Goal: Check status: Check status

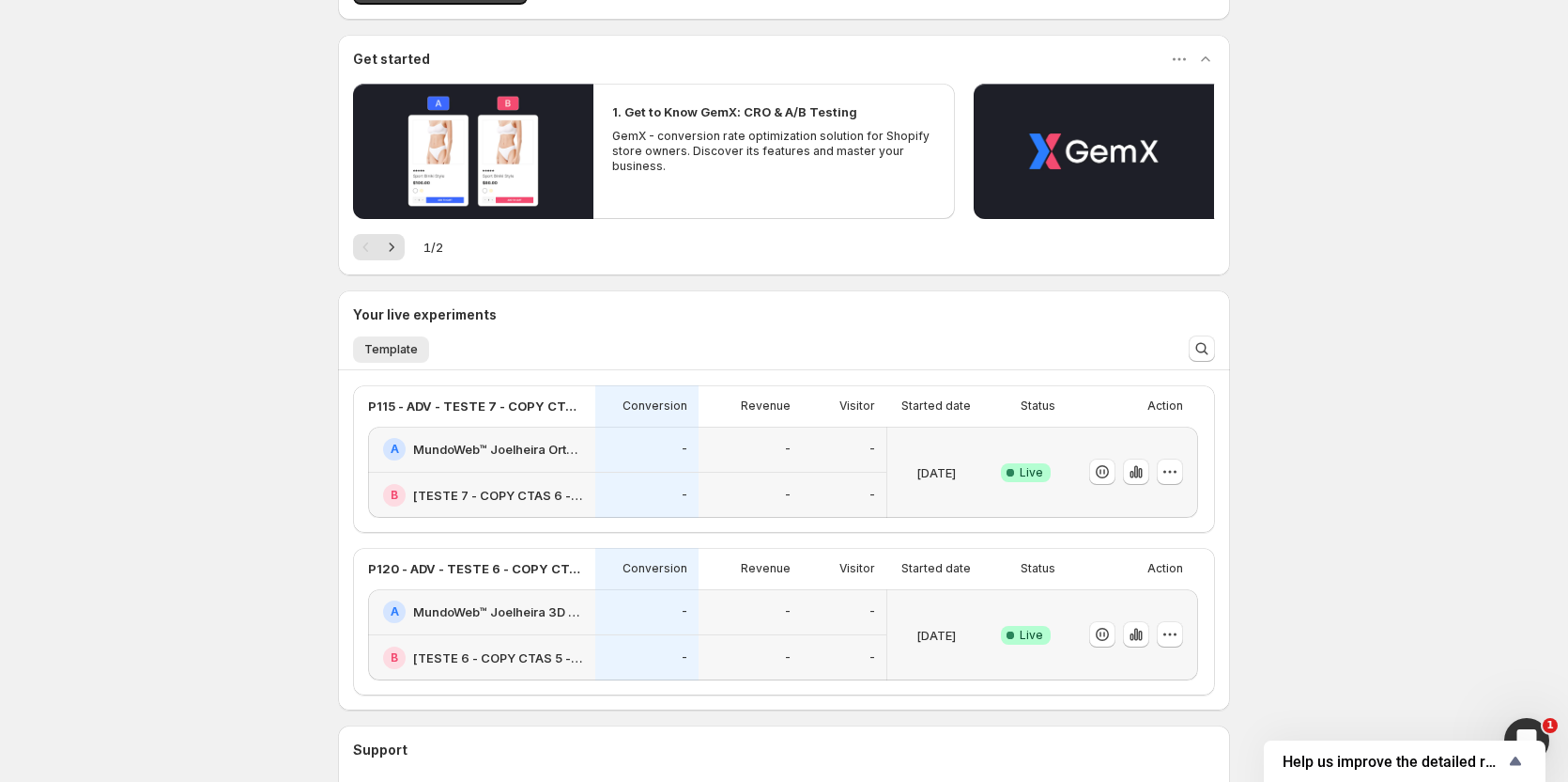
scroll to position [282, 0]
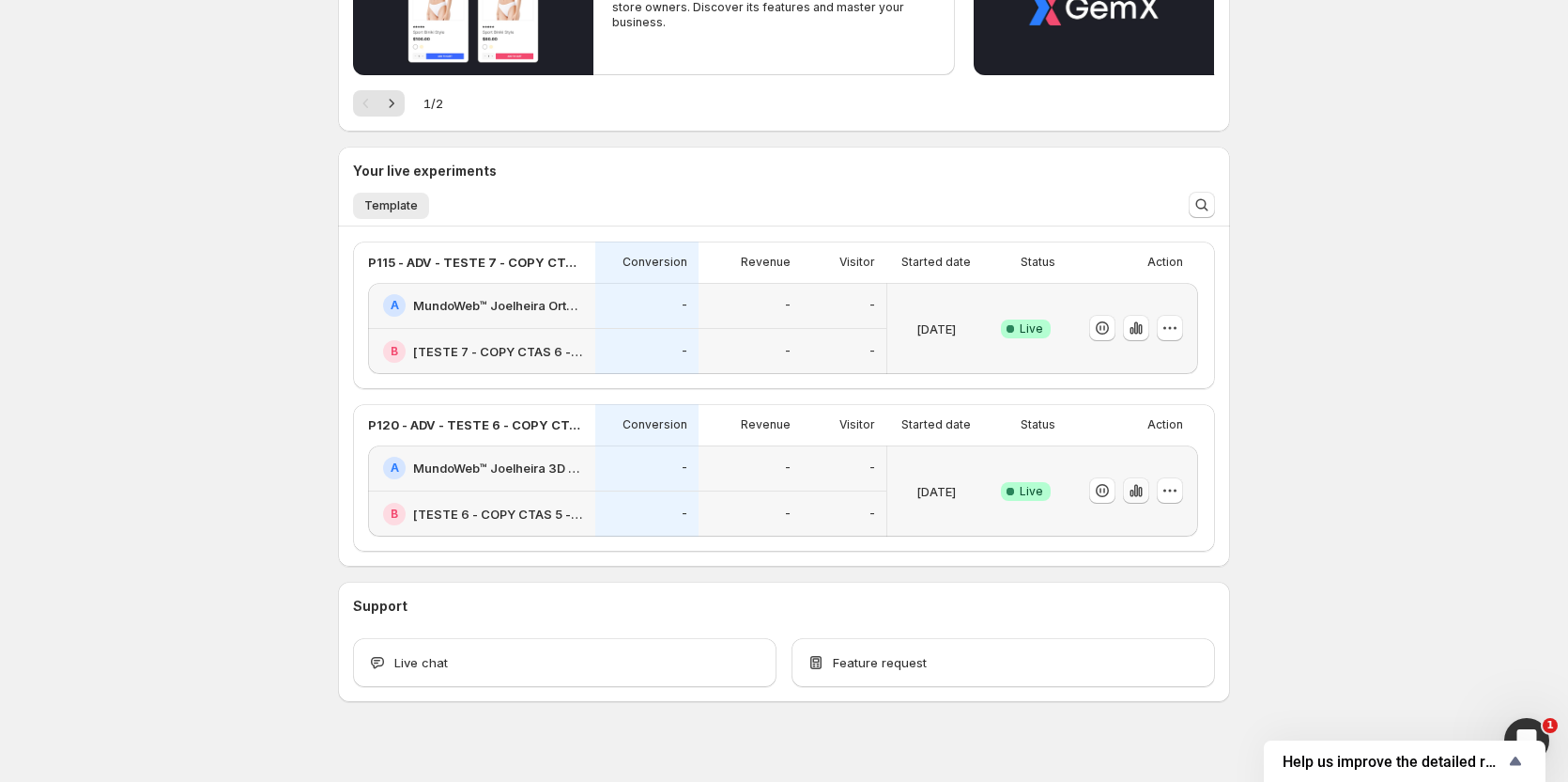
click at [1132, 488] on icon "button" at bounding box center [1137, 490] width 19 height 19
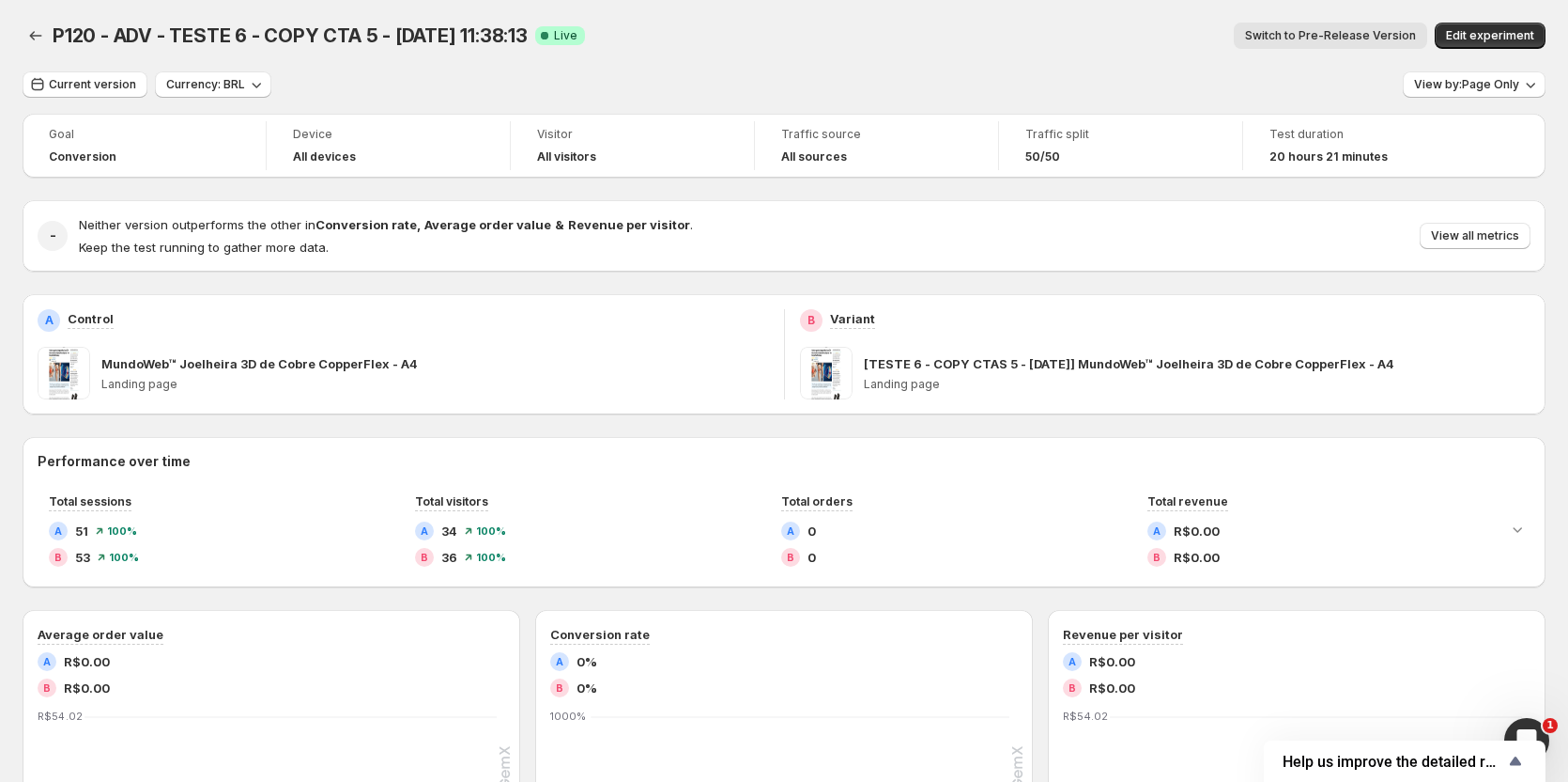
click at [1352, 39] on span "Switch to Pre-Release Version" at bounding box center [1331, 36] width 171 height 15
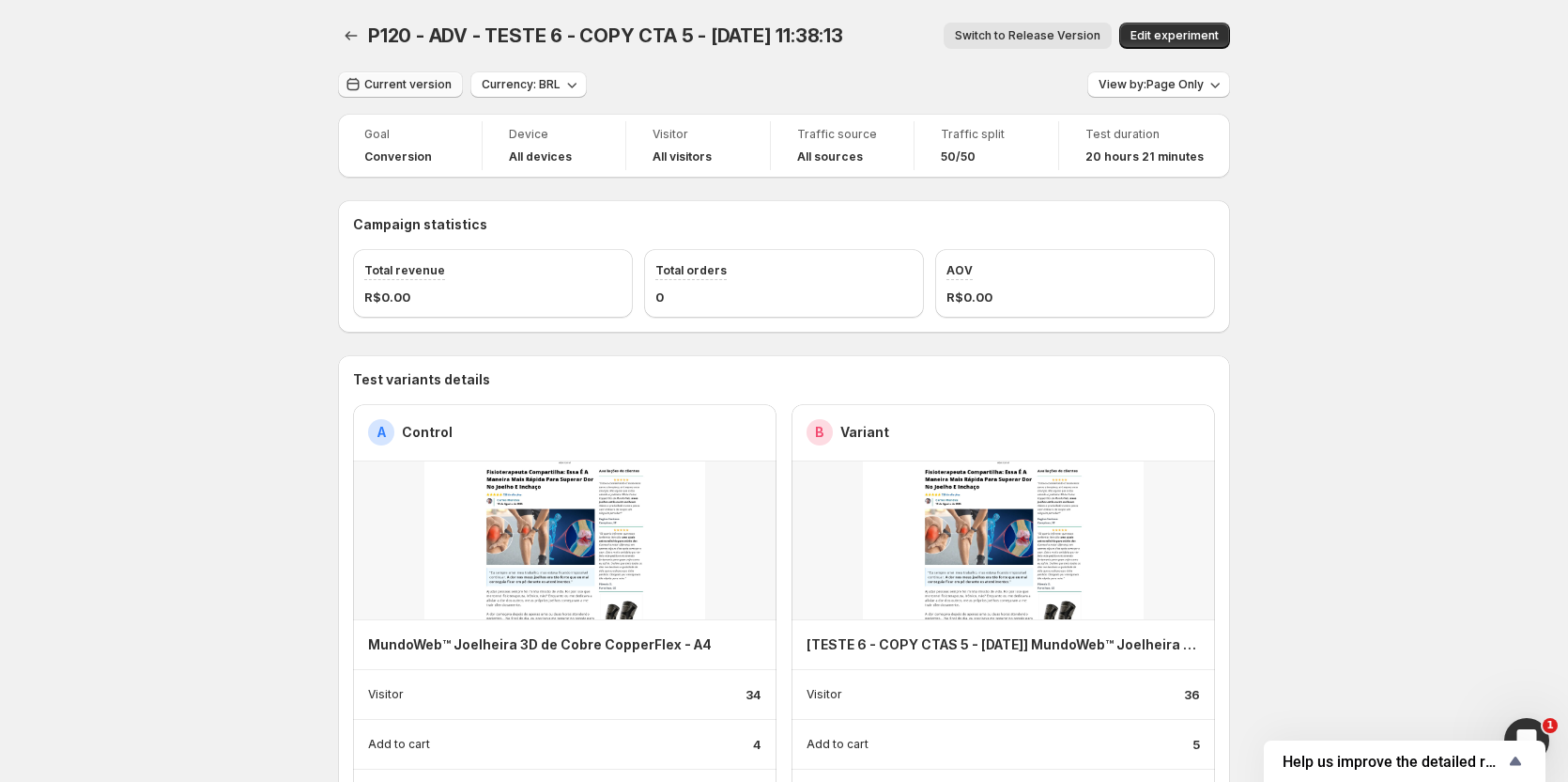
click at [405, 94] on button "Current version" at bounding box center [400, 84] width 125 height 26
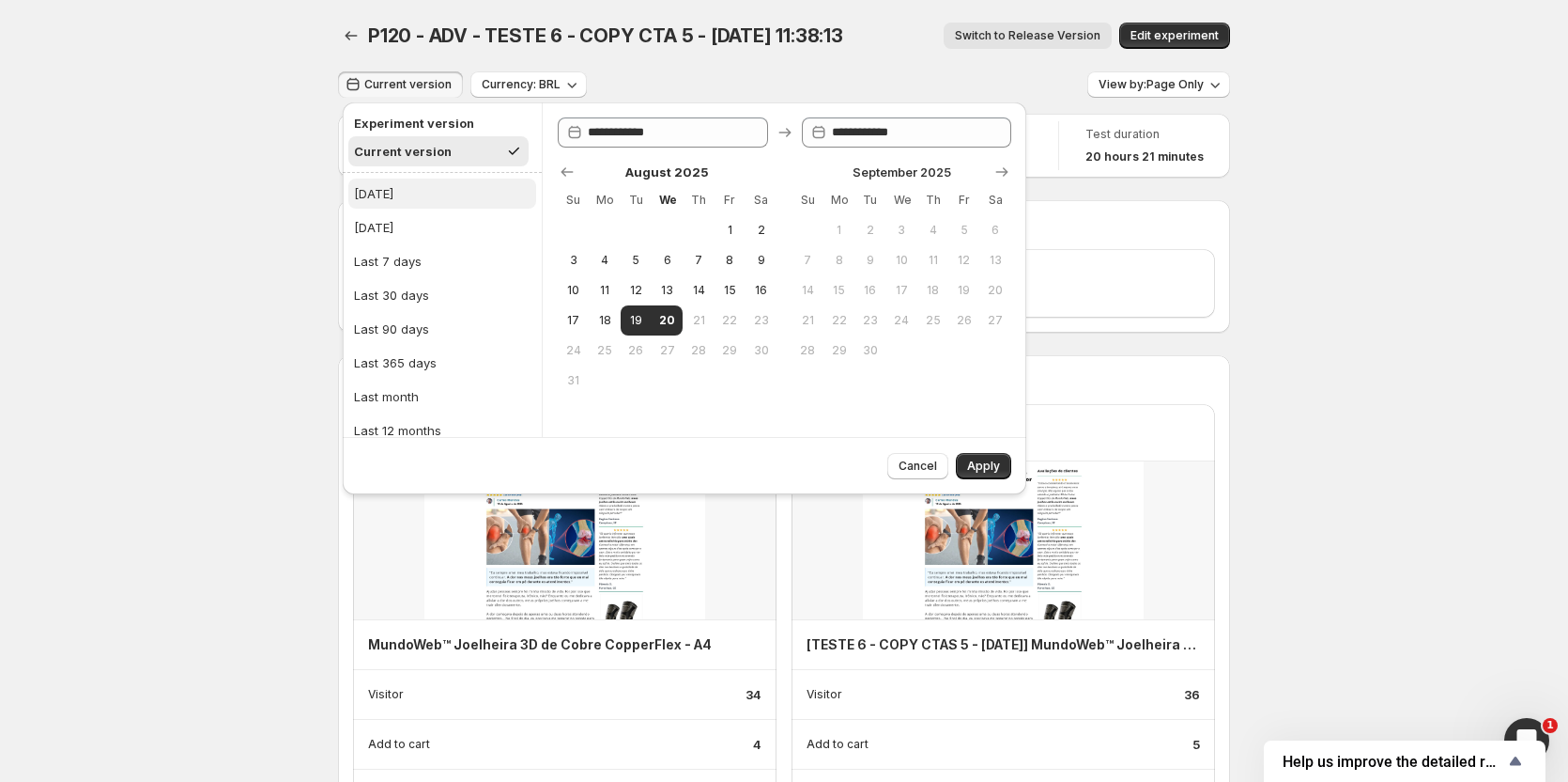
click at [382, 194] on div "[DATE]" at bounding box center [373, 194] width 39 height 19
type input "**********"
click at [986, 472] on span "Apply" at bounding box center [984, 466] width 33 height 15
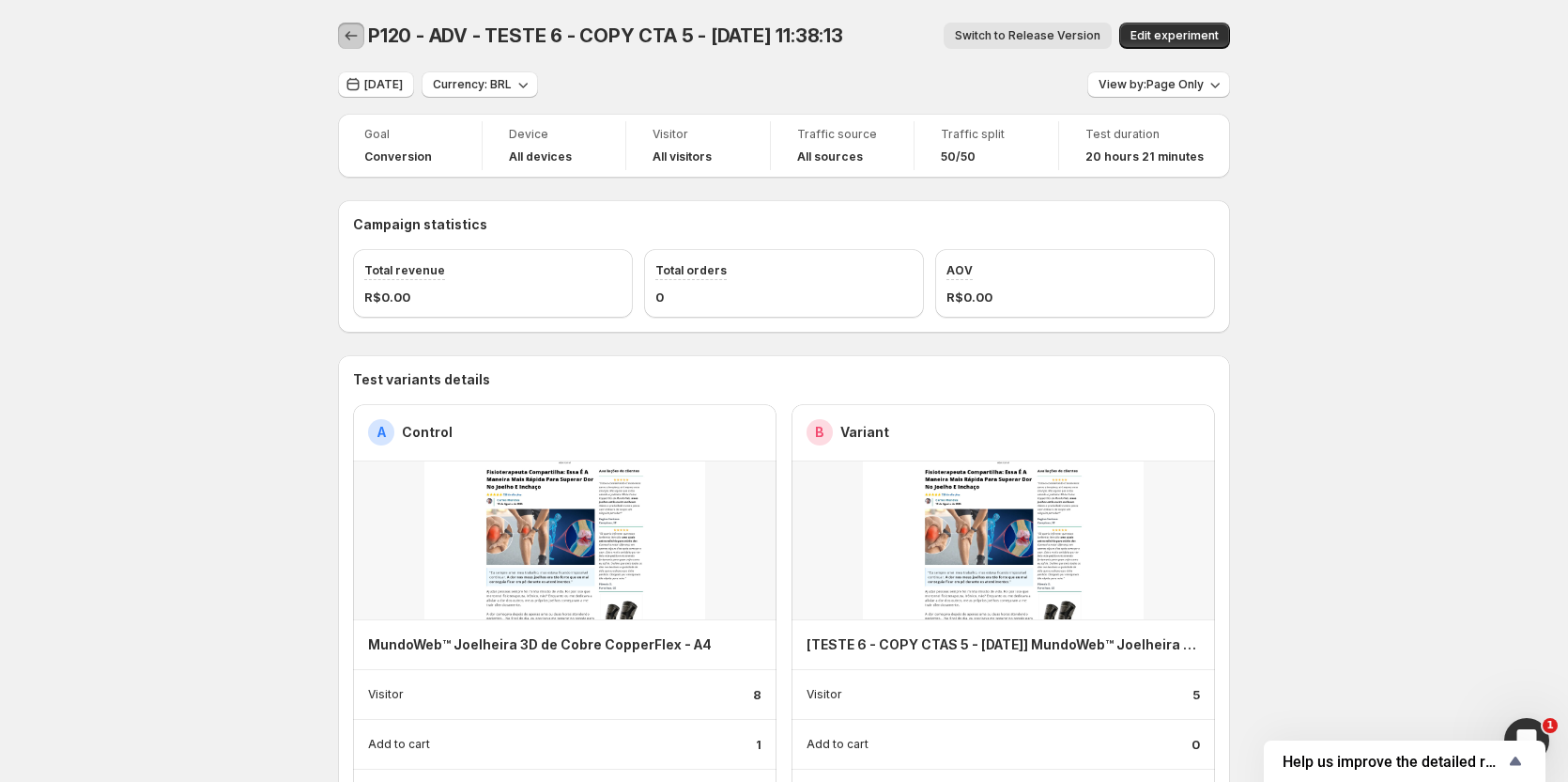
click at [357, 41] on icon "Back" at bounding box center [351, 36] width 19 height 19
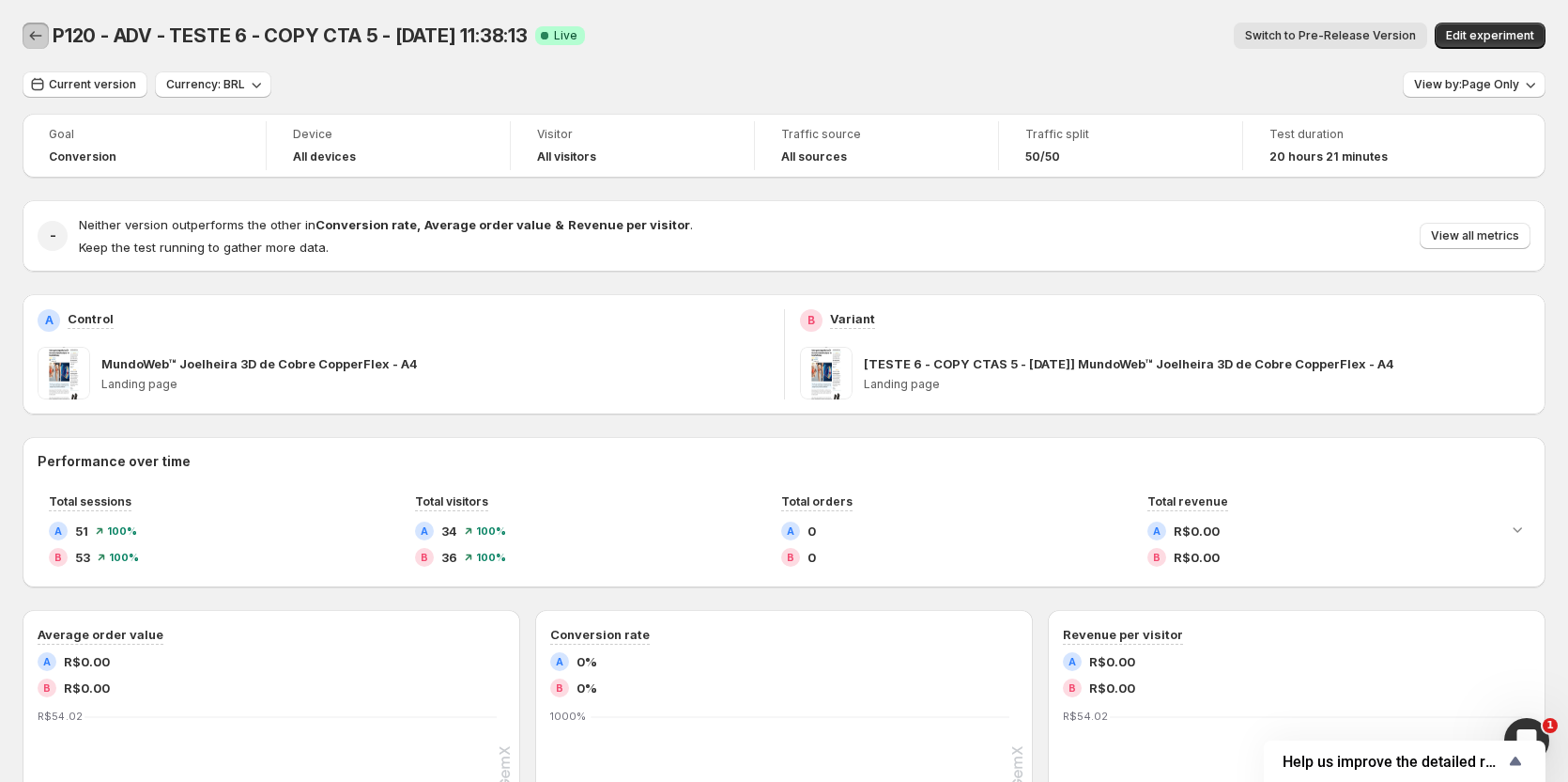
click at [36, 25] on button "Back" at bounding box center [35, 35] width 26 height 26
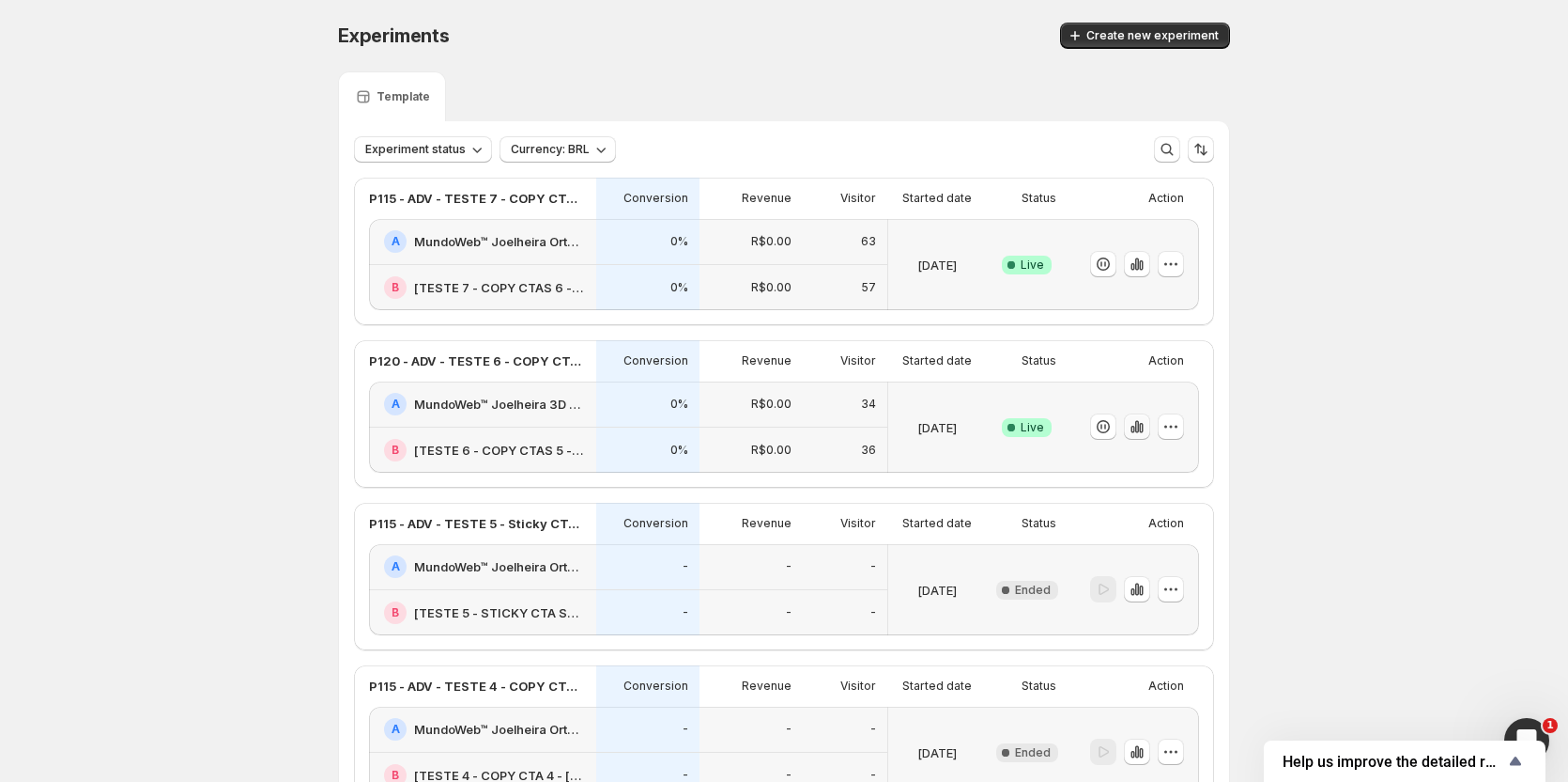
click at [1134, 429] on icon "button" at bounding box center [1133, 430] width 4 height 8
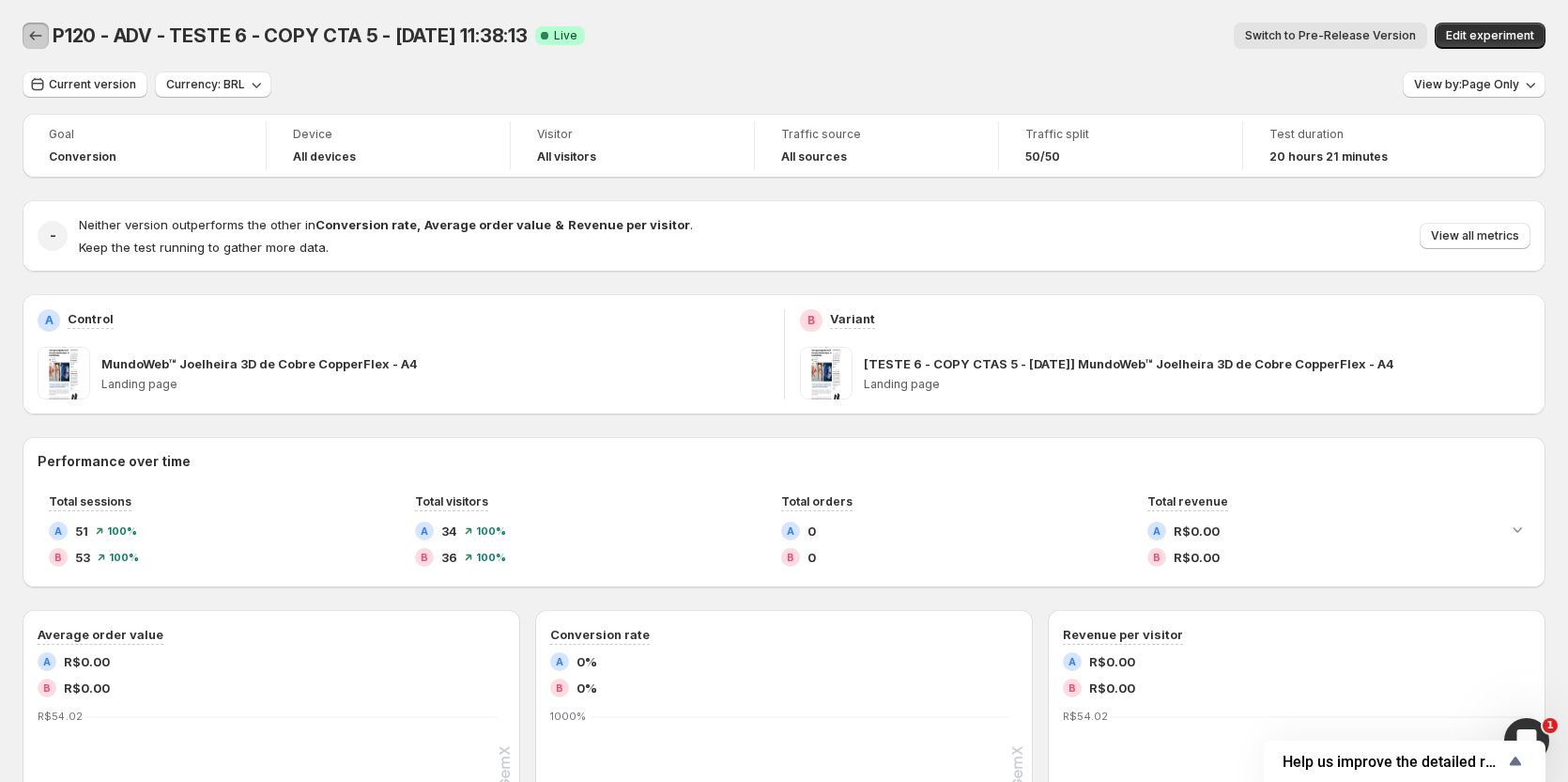
click at [30, 33] on icon "Back" at bounding box center [36, 36] width 19 height 19
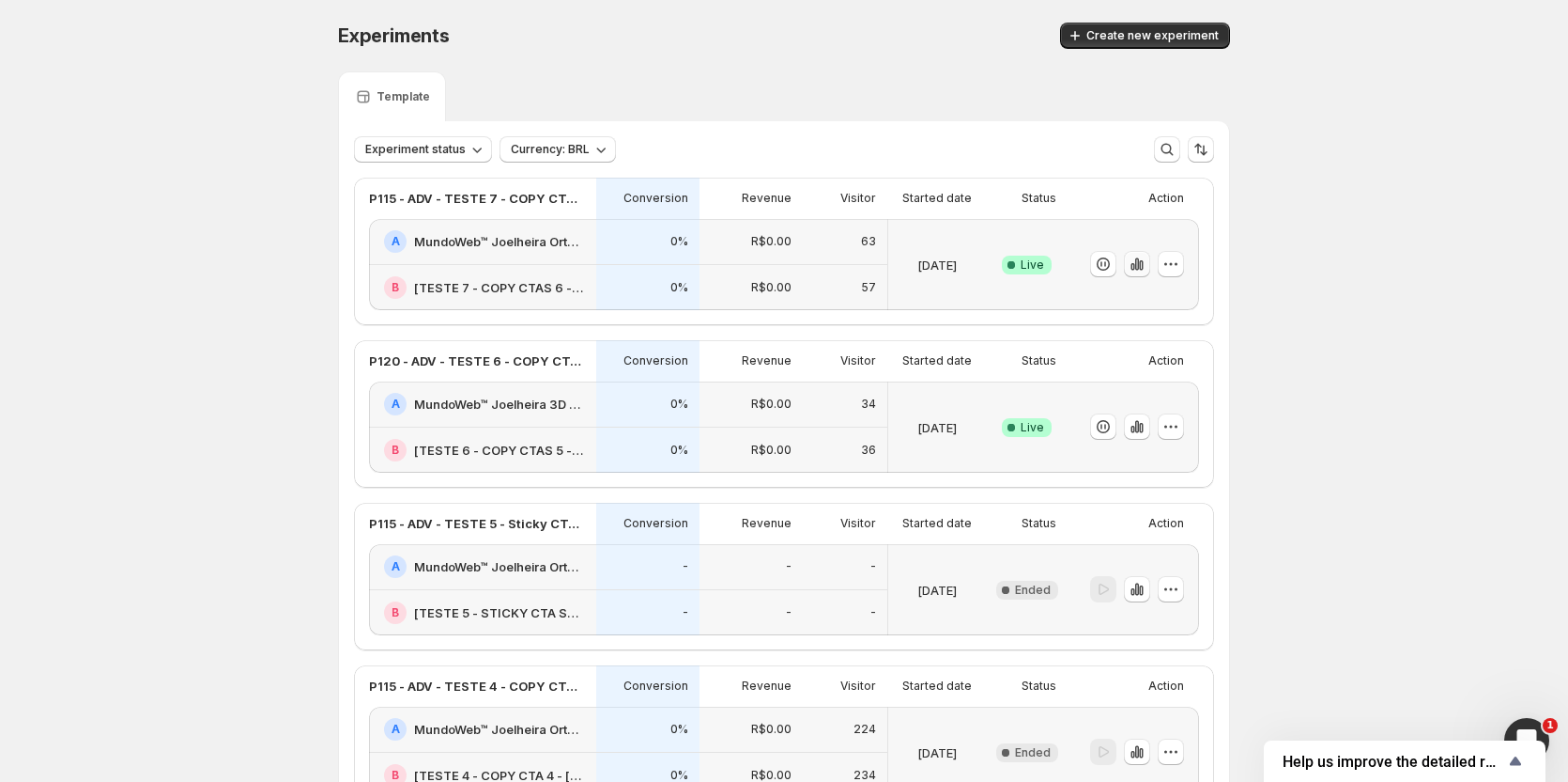
click at [1150, 267] on button "button" at bounding box center [1137, 263] width 26 height 26
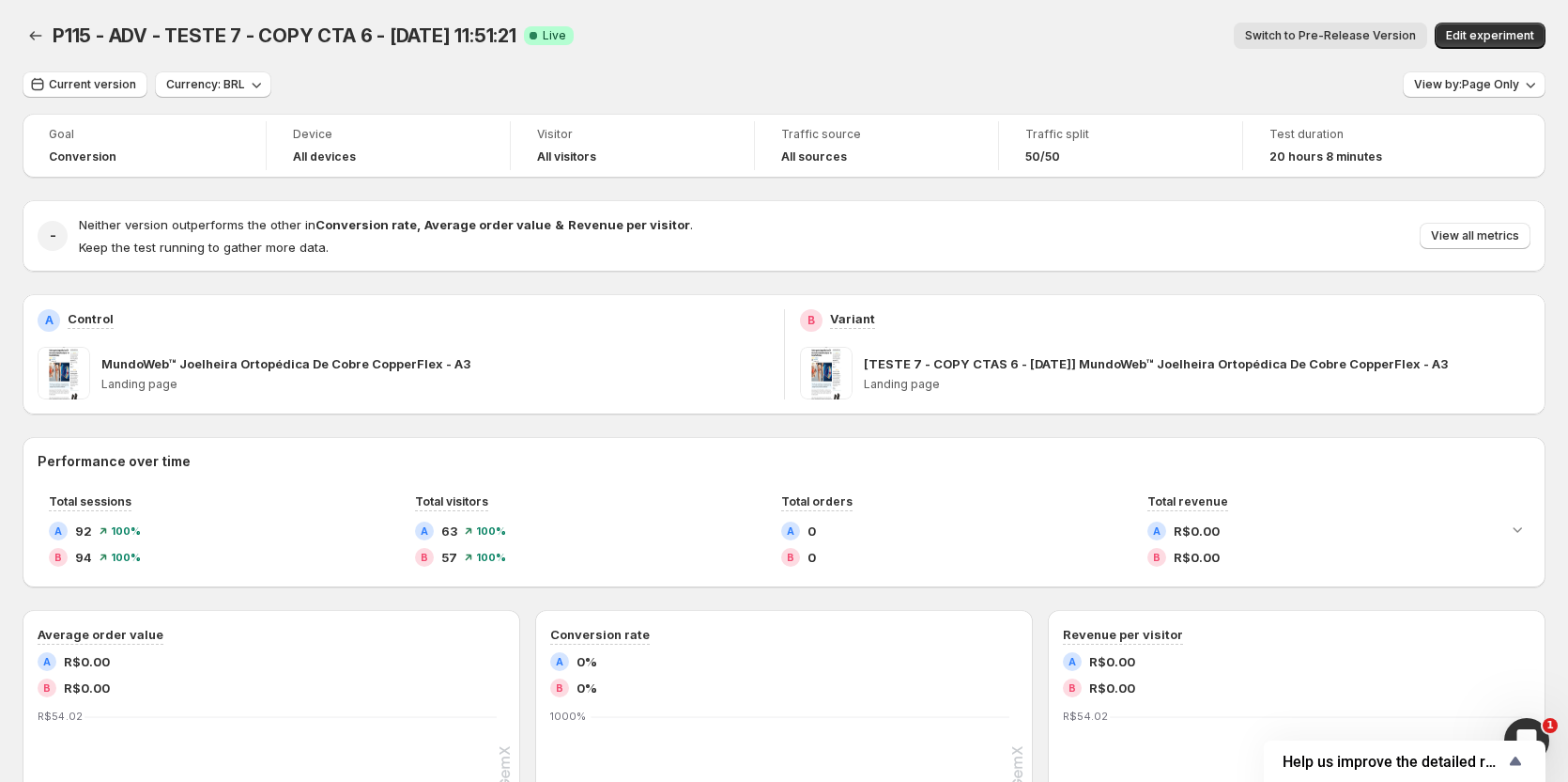
click at [1355, 38] on span "Switch to Pre-Release Version" at bounding box center [1331, 36] width 171 height 15
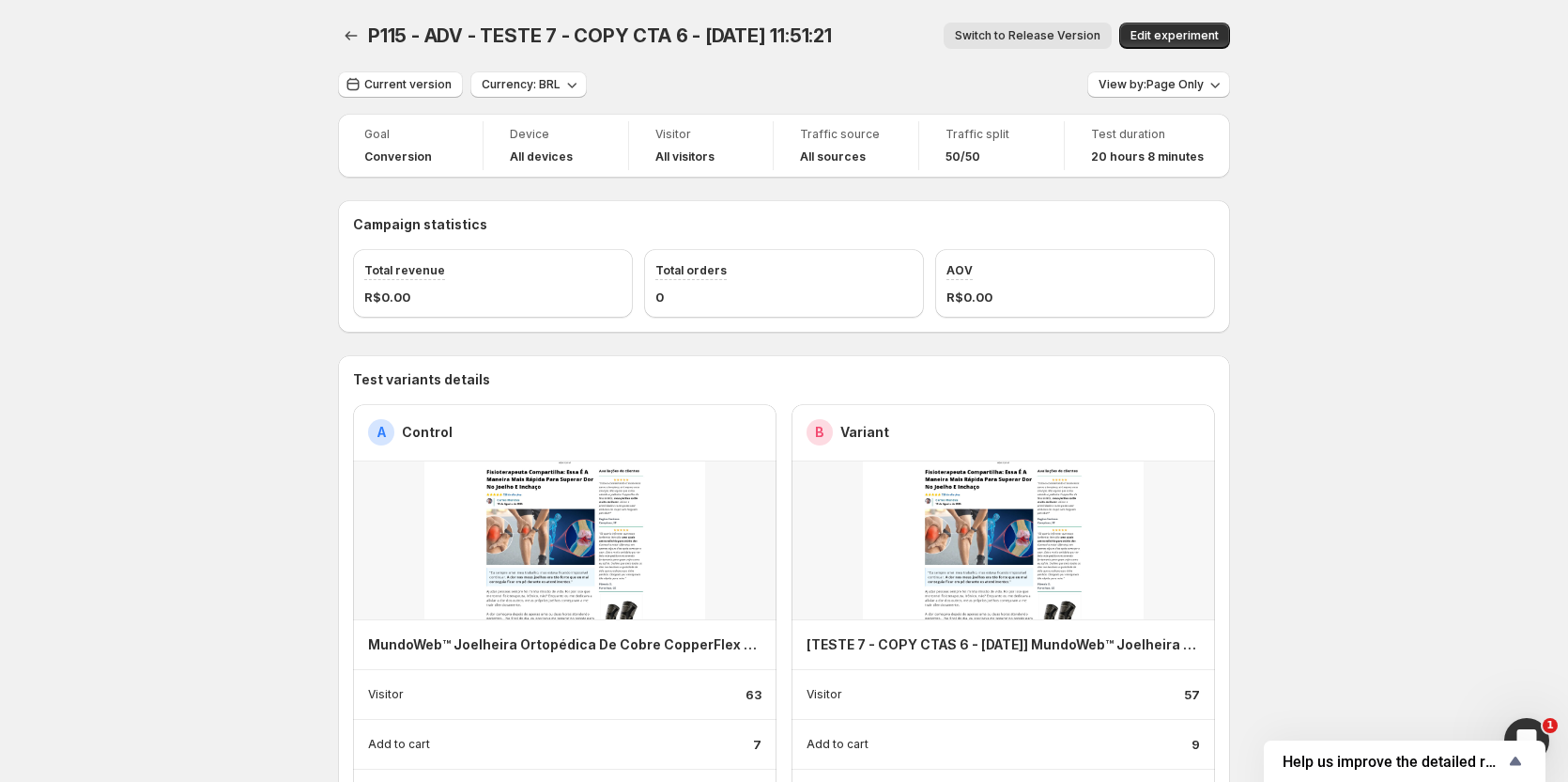
click at [1018, 38] on span "Switch to Release Version" at bounding box center [1027, 36] width 145 height 15
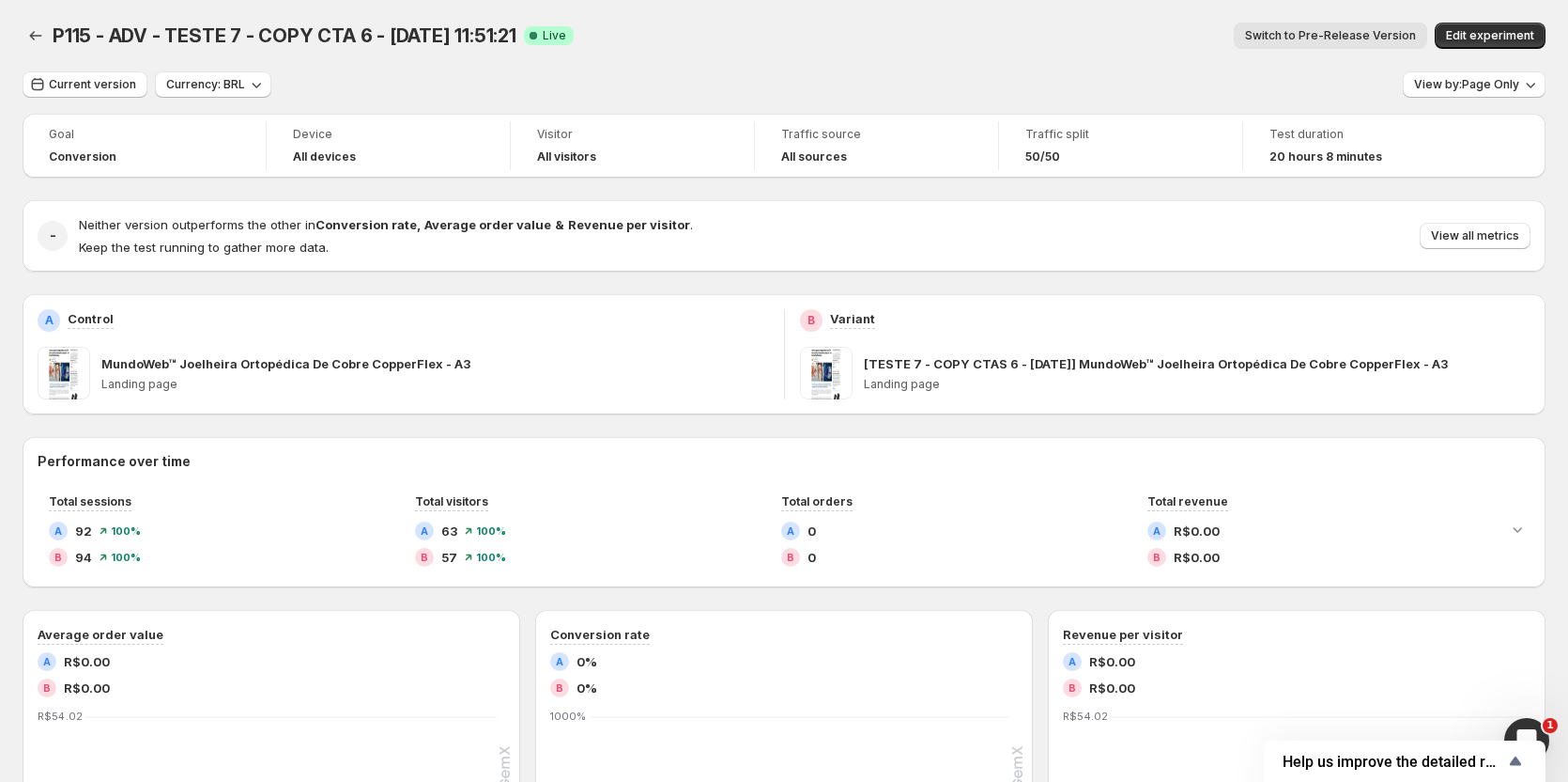
click at [1282, 30] on span "Switch to Pre-Release Version" at bounding box center [1331, 36] width 171 height 15
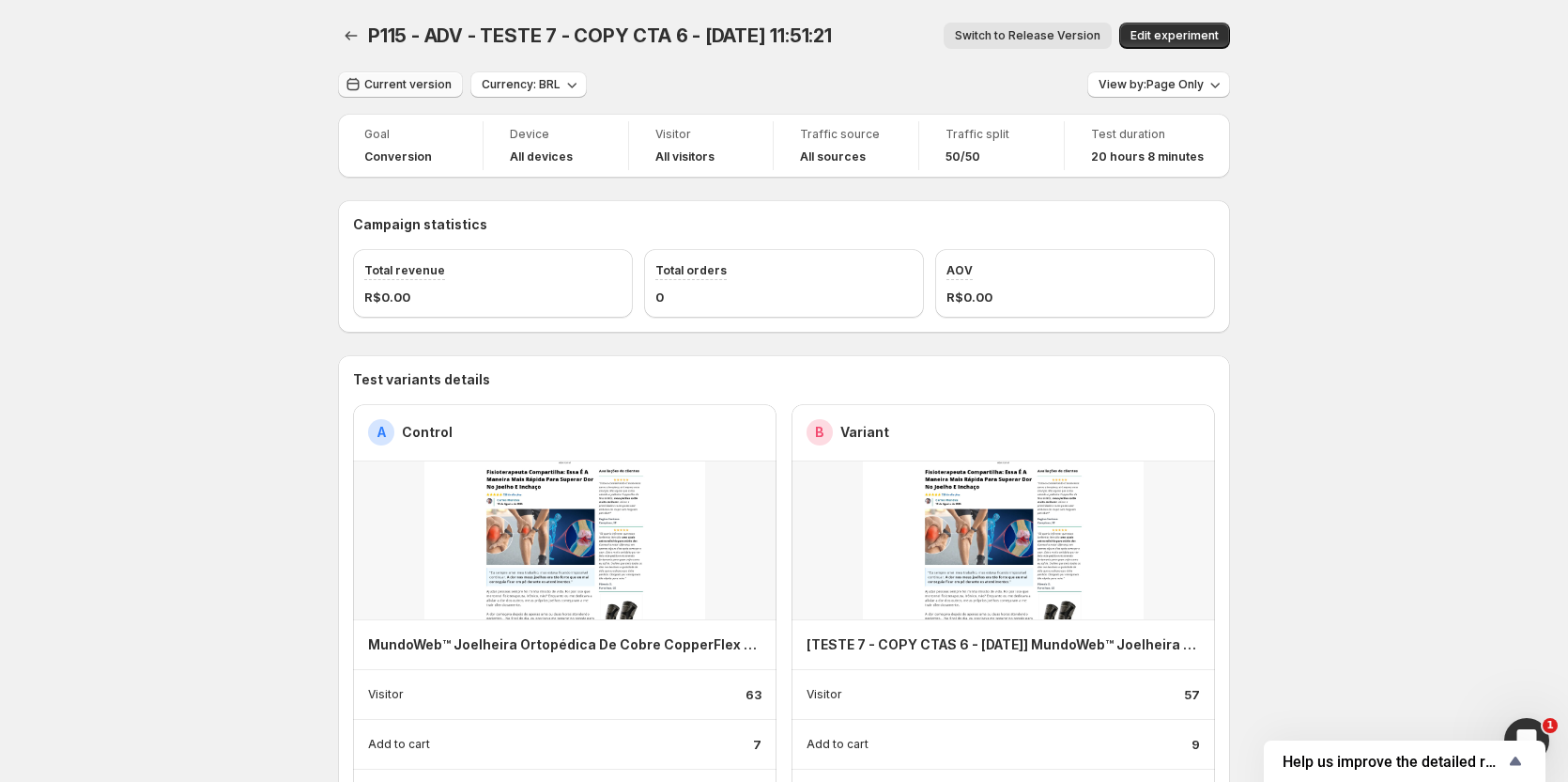
click at [395, 90] on span "Current version" at bounding box center [407, 85] width 88 height 15
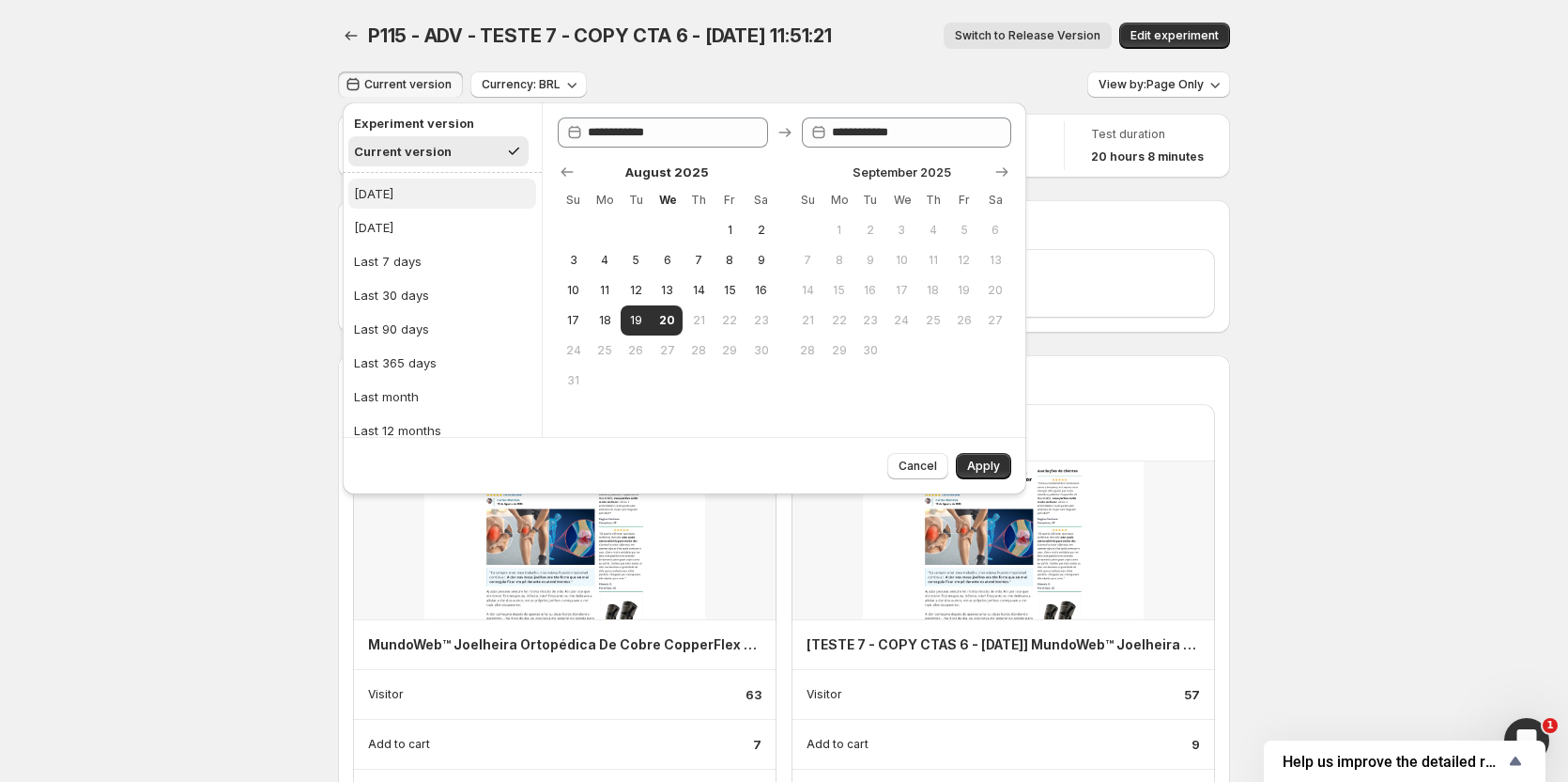
click at [401, 190] on button "[DATE]" at bounding box center [442, 193] width 188 height 30
type input "**********"
click at [993, 462] on span "Apply" at bounding box center [984, 466] width 33 height 15
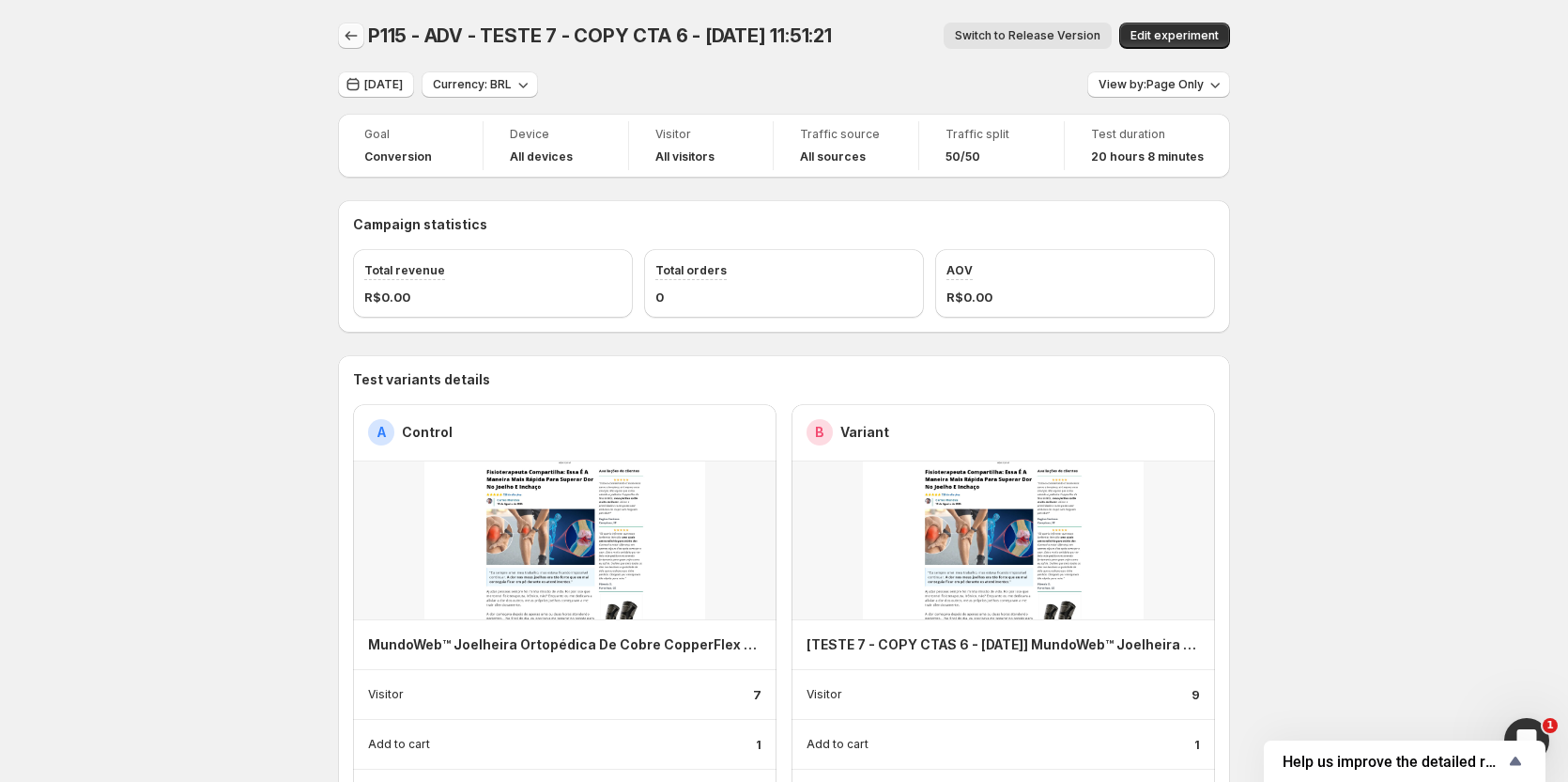
click at [350, 35] on icon "Back" at bounding box center [351, 36] width 19 height 19
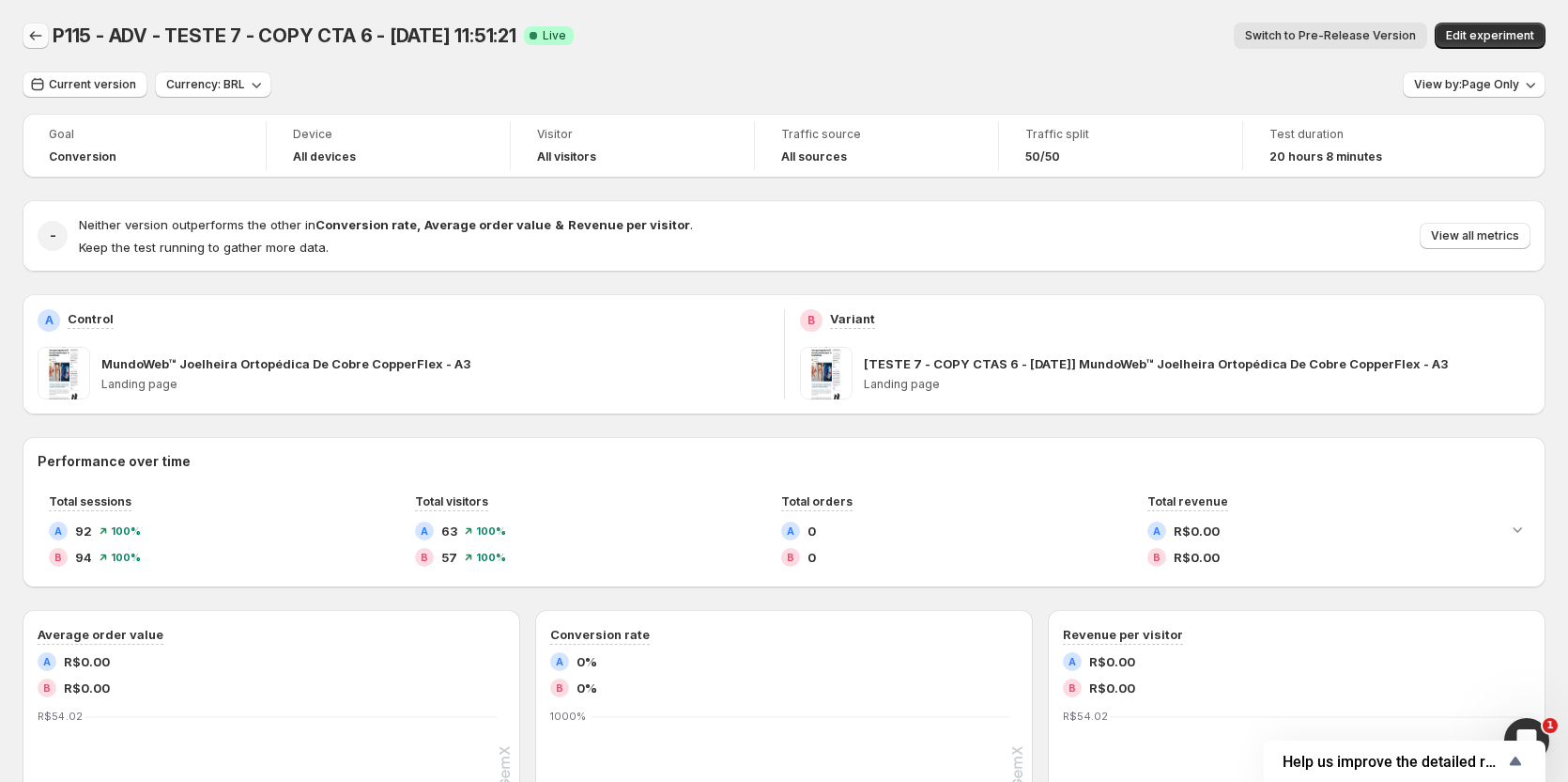
click at [38, 32] on icon "Back" at bounding box center [36, 36] width 19 height 19
